Goal: Task Accomplishment & Management: Complete application form

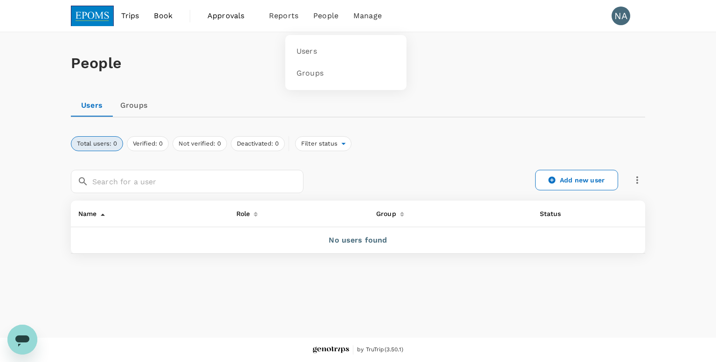
click at [328, 19] on span "People" at bounding box center [325, 15] width 25 height 11
click at [315, 66] on link "Groups" at bounding box center [346, 74] width 110 height 22
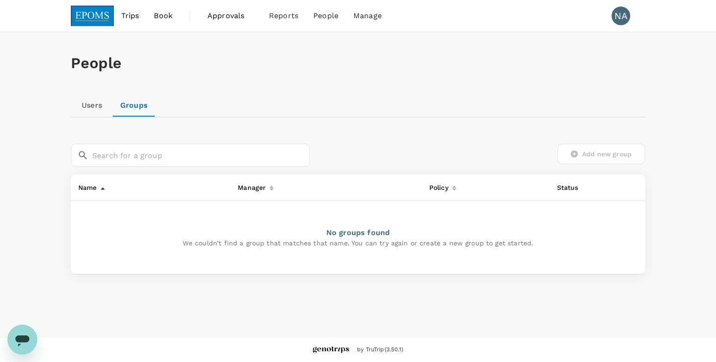
click at [431, 114] on div "Users Groups" at bounding box center [358, 105] width 575 height 22
click at [325, 21] on span "People" at bounding box center [325, 15] width 25 height 11
click at [302, 62] on link "Users" at bounding box center [346, 52] width 110 height 22
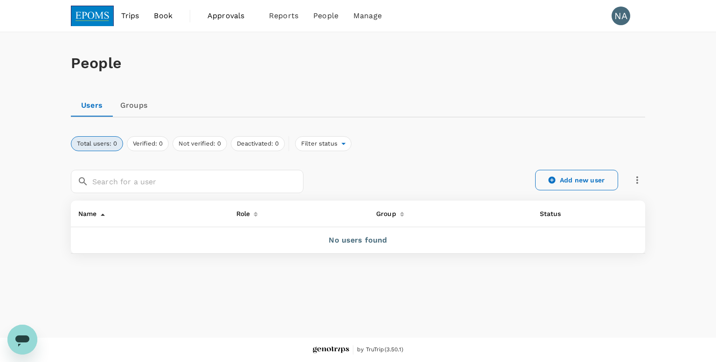
click at [585, 180] on link "Add new user" at bounding box center [576, 180] width 83 height 21
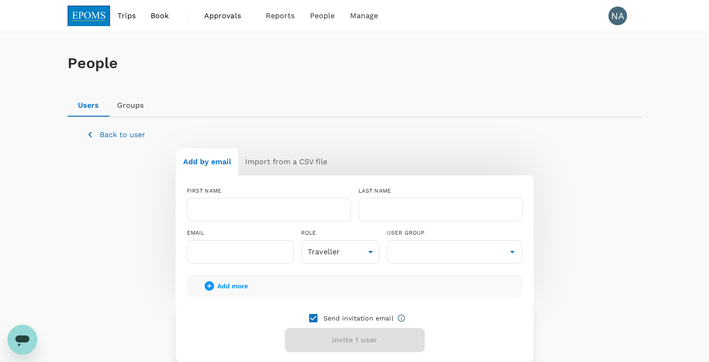
click at [408, 118] on div "Back to user Add by email Import from a CSV file FIRST NAME ​ LAST NAME ​ EMAIL…" at bounding box center [355, 240] width 552 height 245
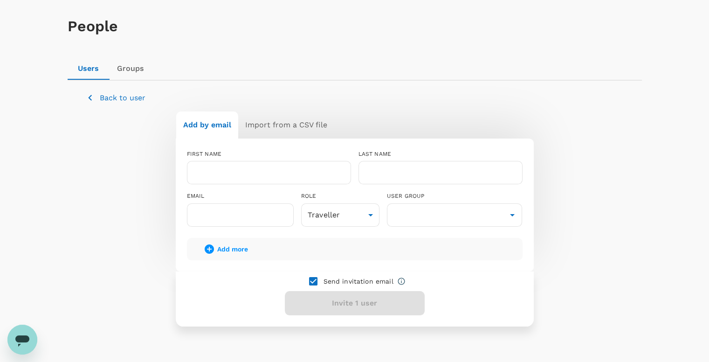
scroll to position [86, 0]
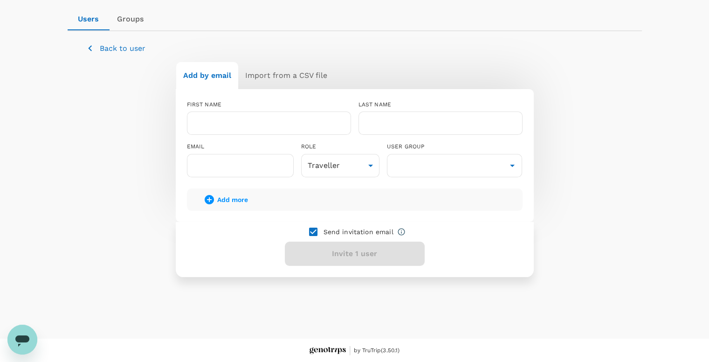
click at [124, 49] on p "Back to user" at bounding box center [123, 48] width 46 height 11
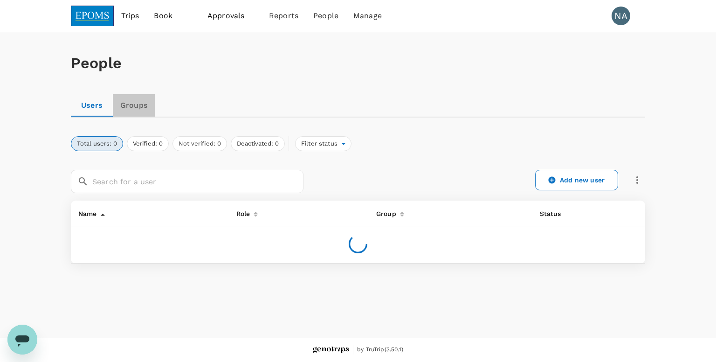
click at [121, 108] on link "Groups" at bounding box center [134, 105] width 42 height 22
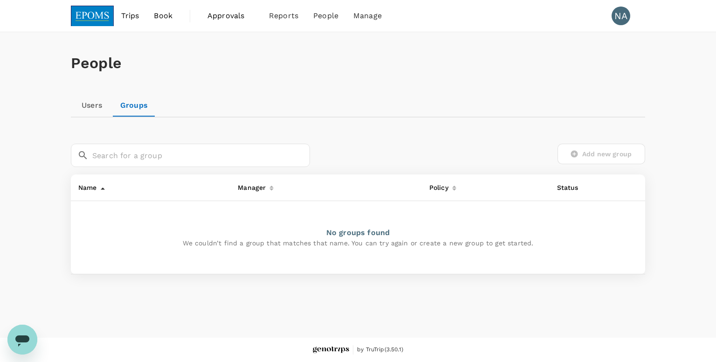
click at [322, 38] on div "People" at bounding box center [358, 63] width 575 height 62
click at [329, 17] on span "People" at bounding box center [325, 15] width 25 height 11
click at [260, 49] on div "People" at bounding box center [358, 63] width 575 height 62
click at [321, 22] on li "People" at bounding box center [326, 16] width 40 height 32
click at [95, 110] on link "Users" at bounding box center [92, 105] width 42 height 22
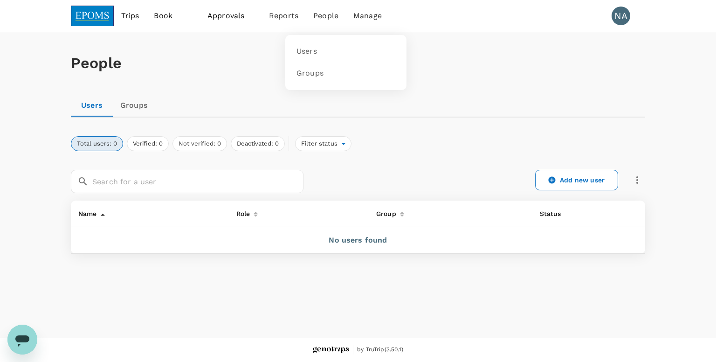
click at [326, 16] on span "People" at bounding box center [325, 15] width 25 height 11
click at [306, 47] on span "Users" at bounding box center [307, 51] width 21 height 11
click at [573, 183] on link "Add new user" at bounding box center [576, 180] width 83 height 21
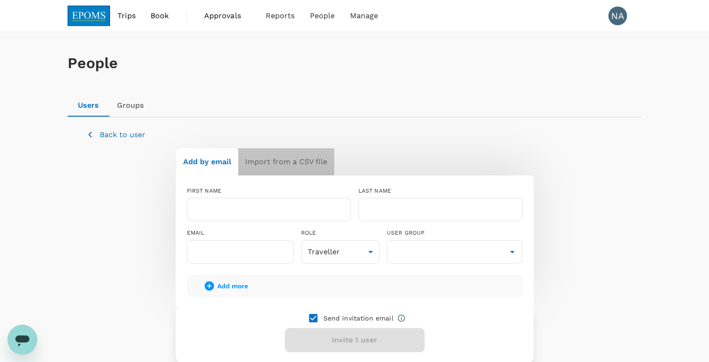
click at [305, 155] on button "Import from a CSV file" at bounding box center [286, 161] width 96 height 27
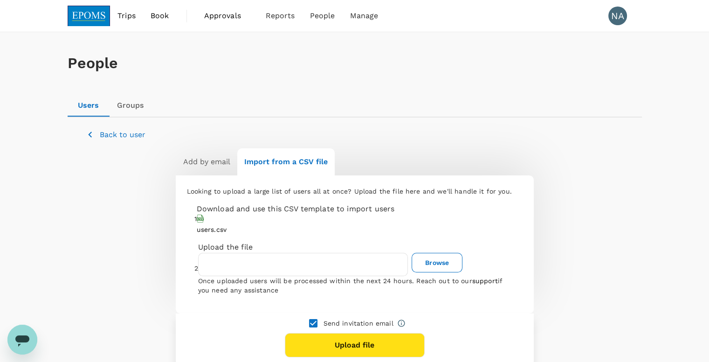
click at [227, 233] on link "users.csv" at bounding box center [212, 229] width 30 height 7
